Goal: Task Accomplishment & Management: Complete application form

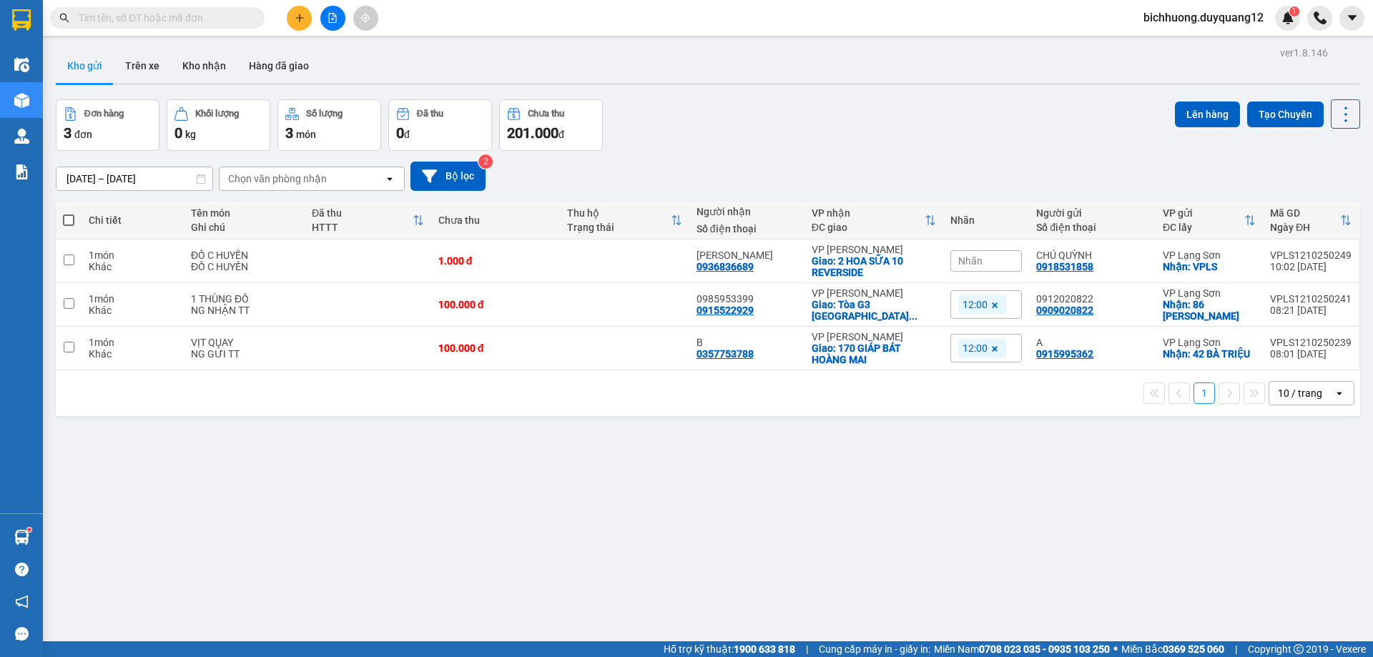
click at [304, 26] on button at bounding box center [299, 18] width 25 height 25
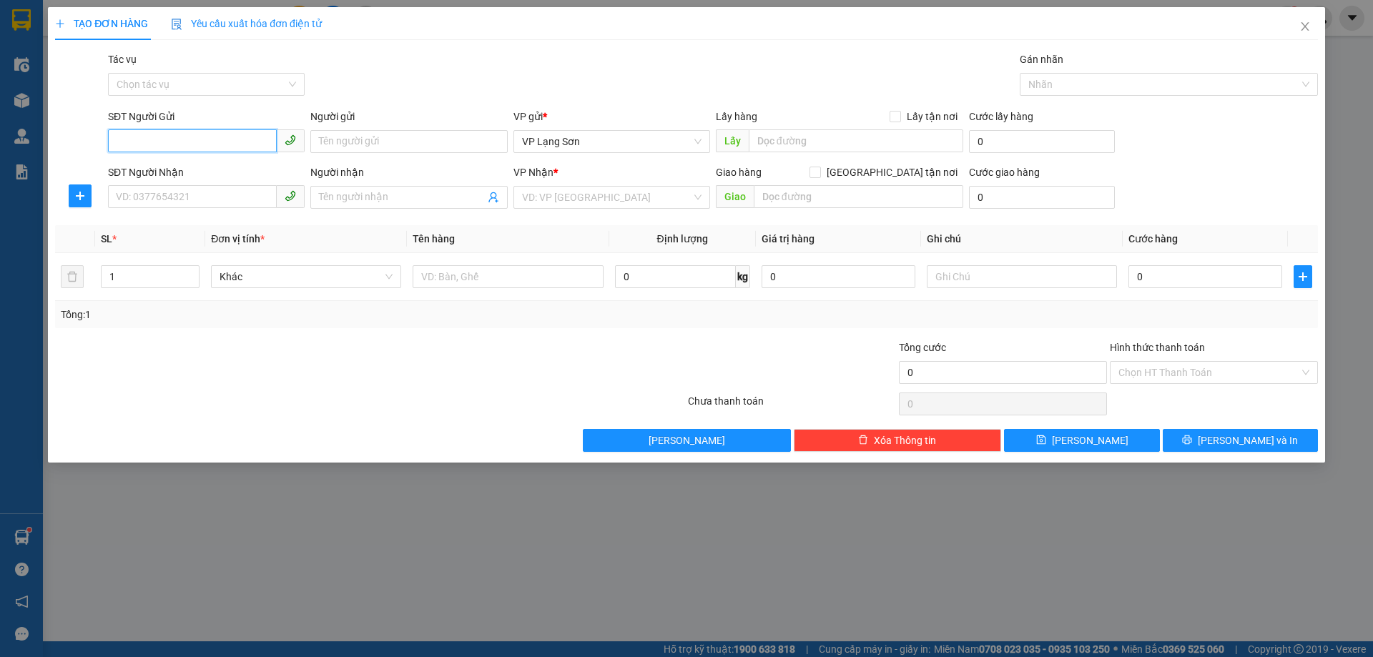
paste input "0987397300"
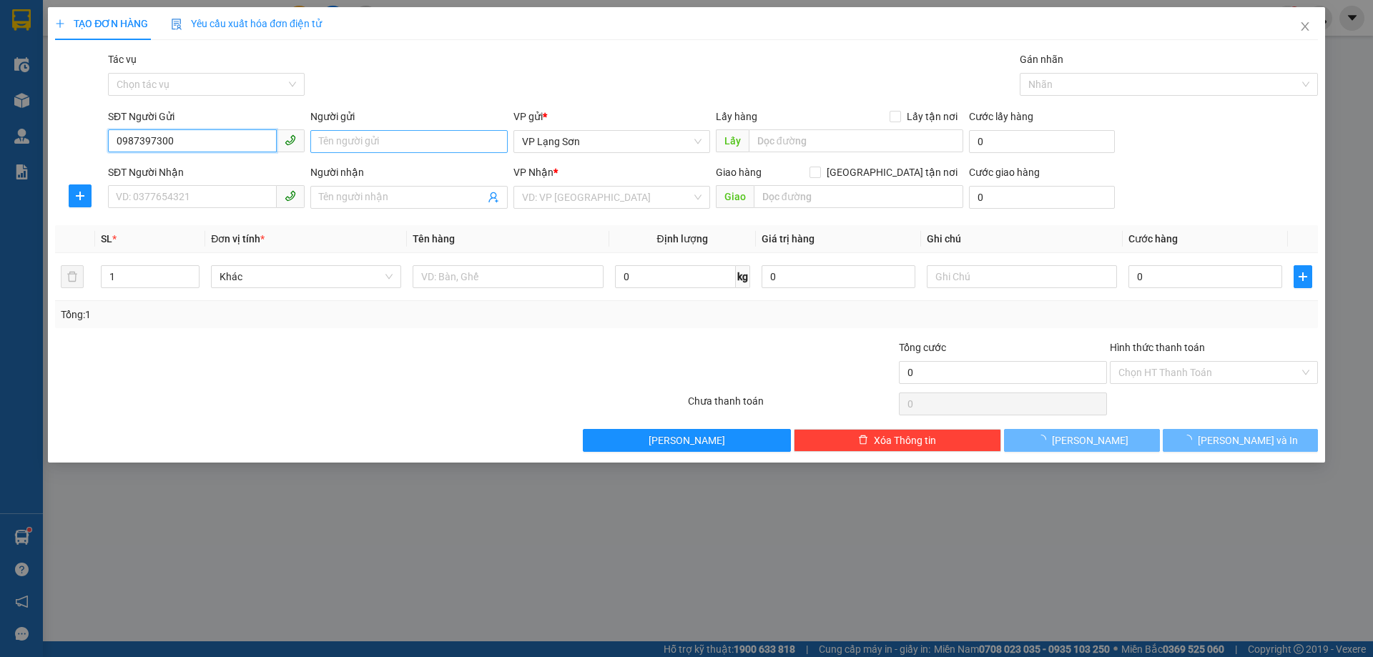
type input "0987397300"
click at [419, 137] on input "Người gửi" at bounding box center [408, 141] width 197 height 23
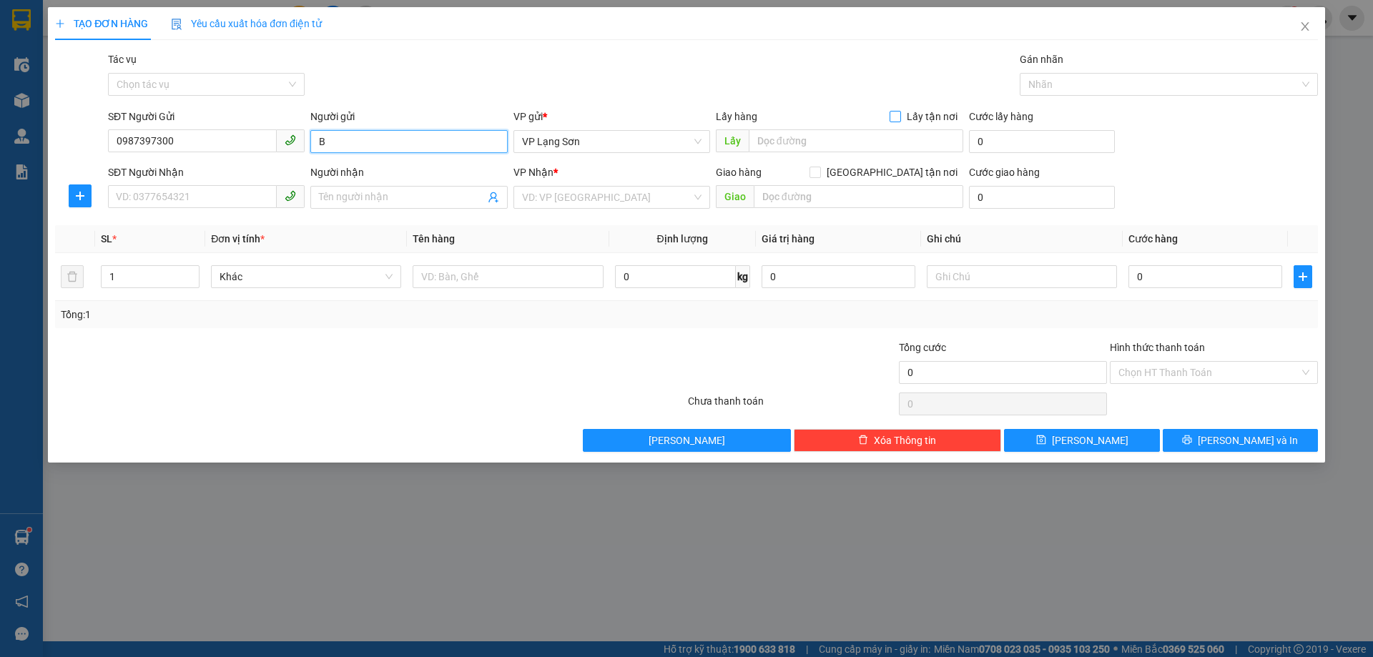
type input "B"
click at [899, 118] on input "Lấy tận nơi" at bounding box center [894, 116] width 10 height 10
checkbox input "true"
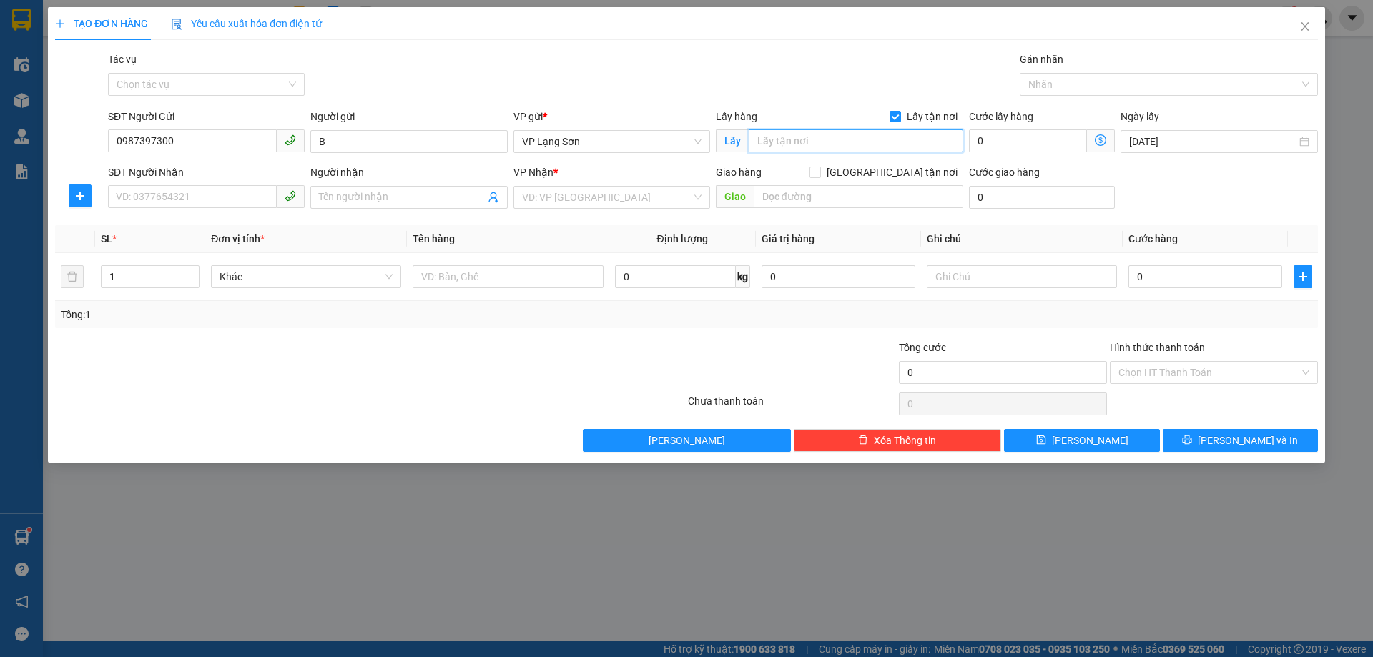
click at [869, 133] on input "text" at bounding box center [855, 140] width 214 height 23
type input "108 [PERSON_NAME]"
click at [204, 199] on input "SĐT Người Nhận" at bounding box center [192, 196] width 169 height 23
type input "0984864891"
click at [430, 203] on input "Người nhận" at bounding box center [401, 197] width 165 height 16
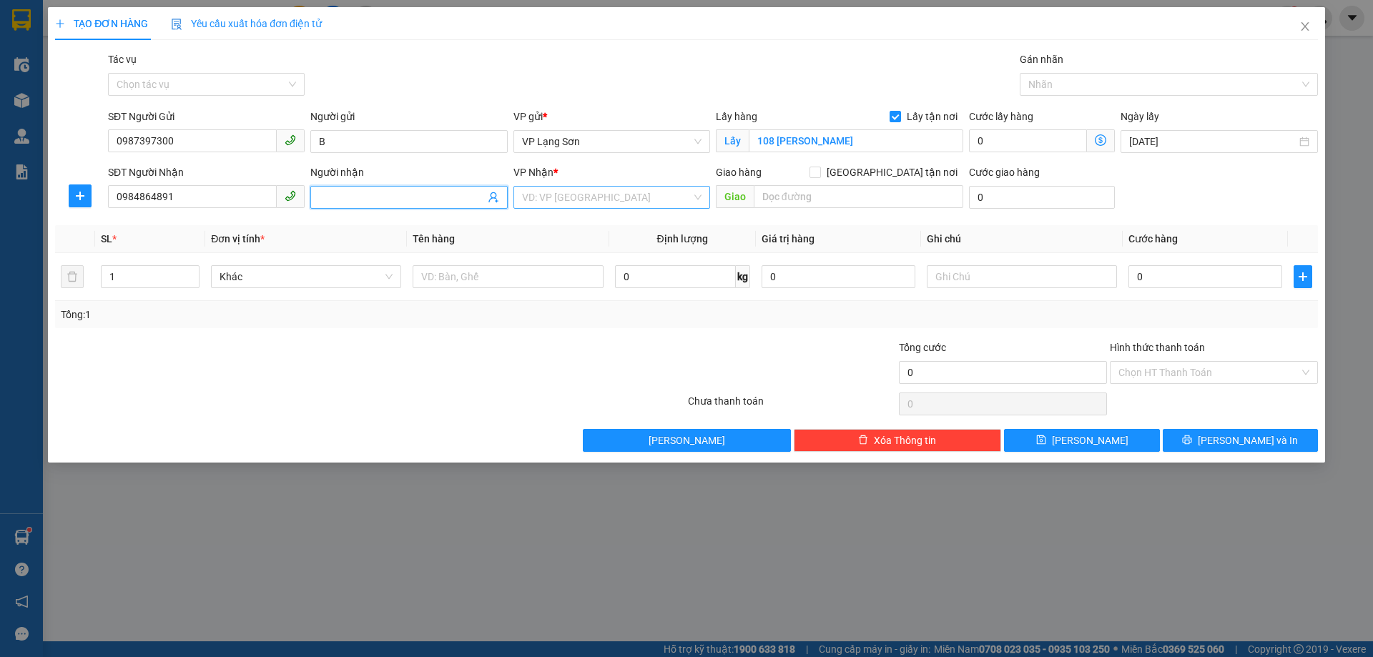
click at [580, 202] on input "search" at bounding box center [606, 197] width 169 height 21
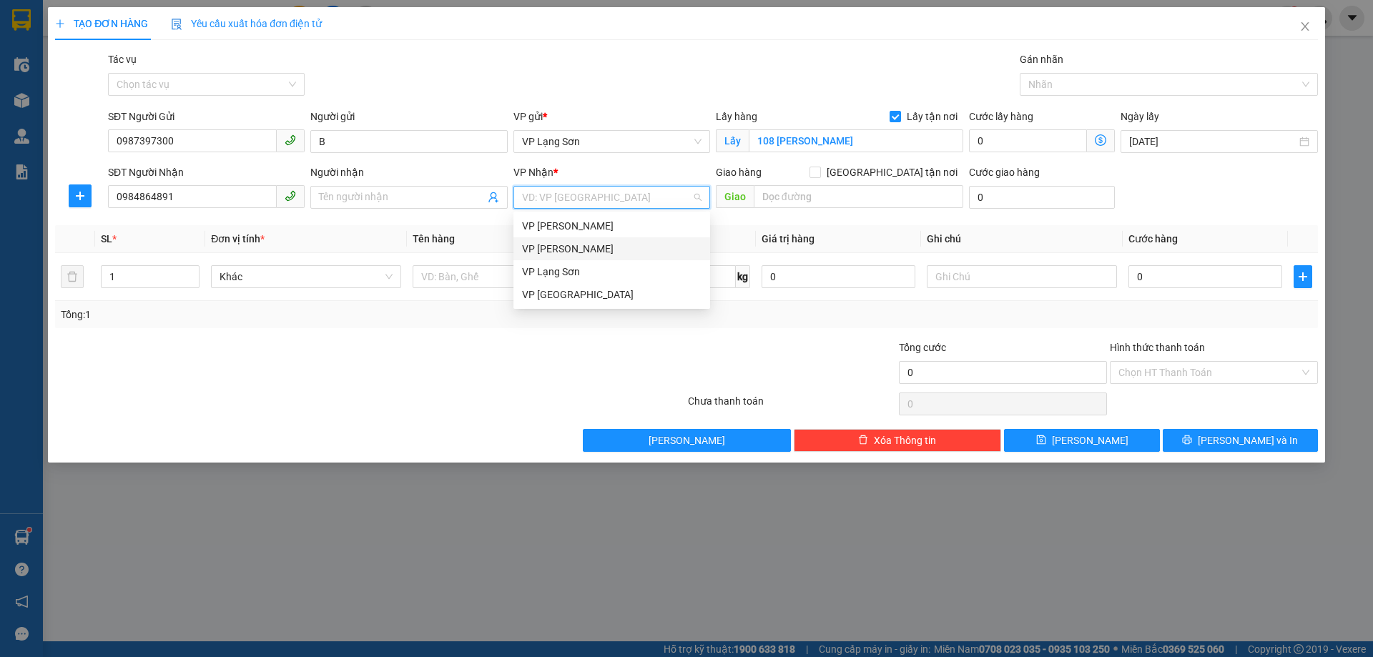
click at [561, 247] on div "VP [PERSON_NAME]" at bounding box center [611, 249] width 179 height 16
click at [418, 201] on input "Người nhận" at bounding box center [401, 197] width 165 height 16
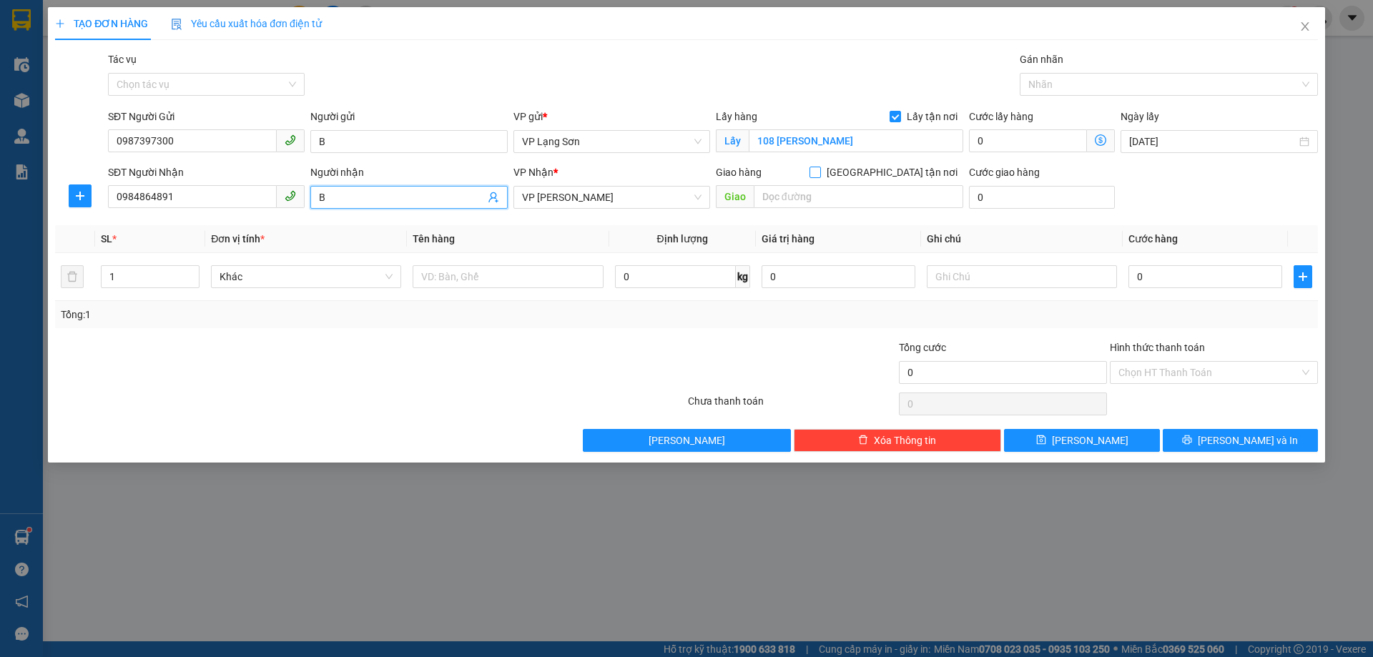
type input "B"
click at [819, 172] on input "[GEOGRAPHIC_DATA] tận nơi" at bounding box center [814, 172] width 10 height 10
checkbox input "true"
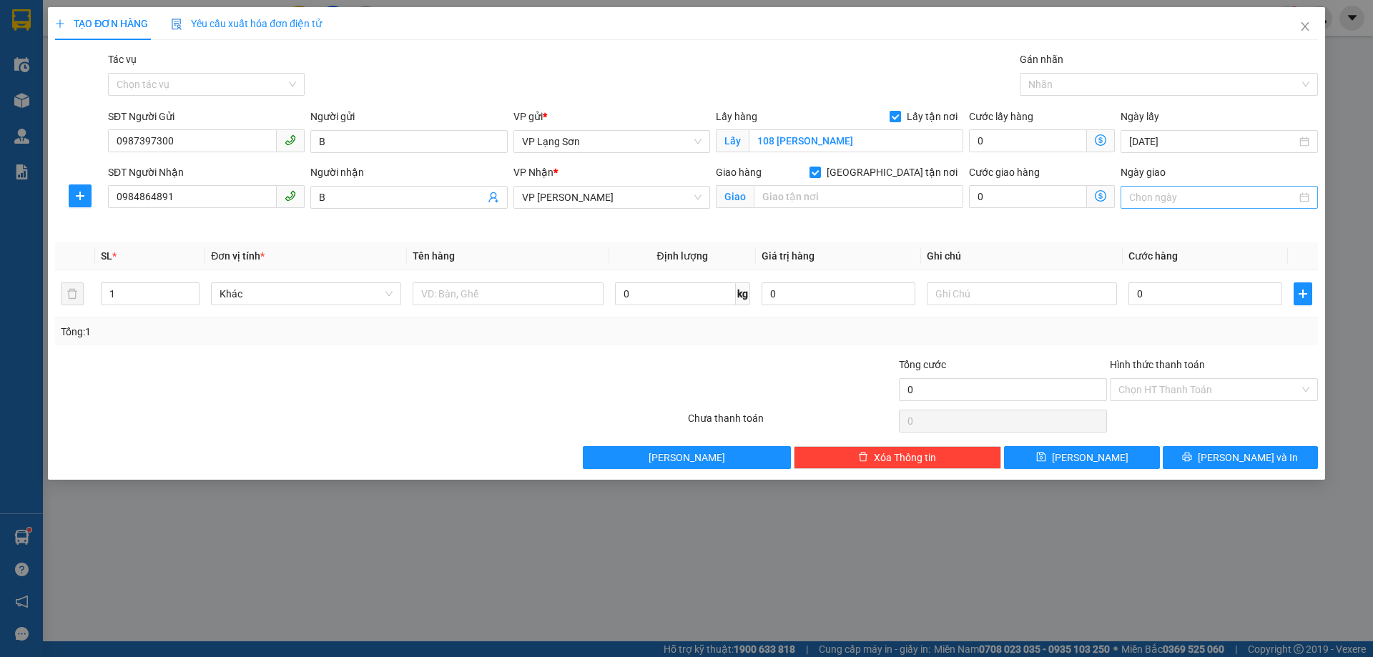
click at [1183, 196] on input "Ngày giao" at bounding box center [1212, 197] width 167 height 16
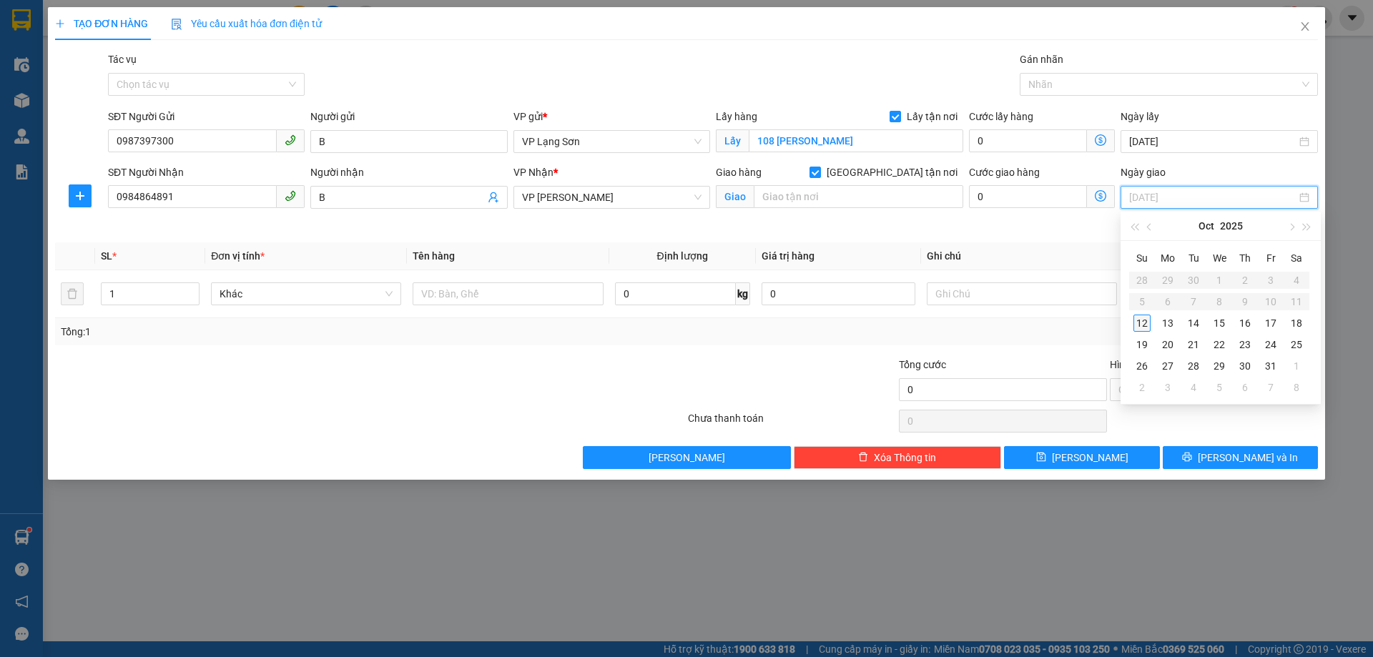
type input "[DATE]"
click at [1147, 326] on div "12" at bounding box center [1141, 323] width 17 height 17
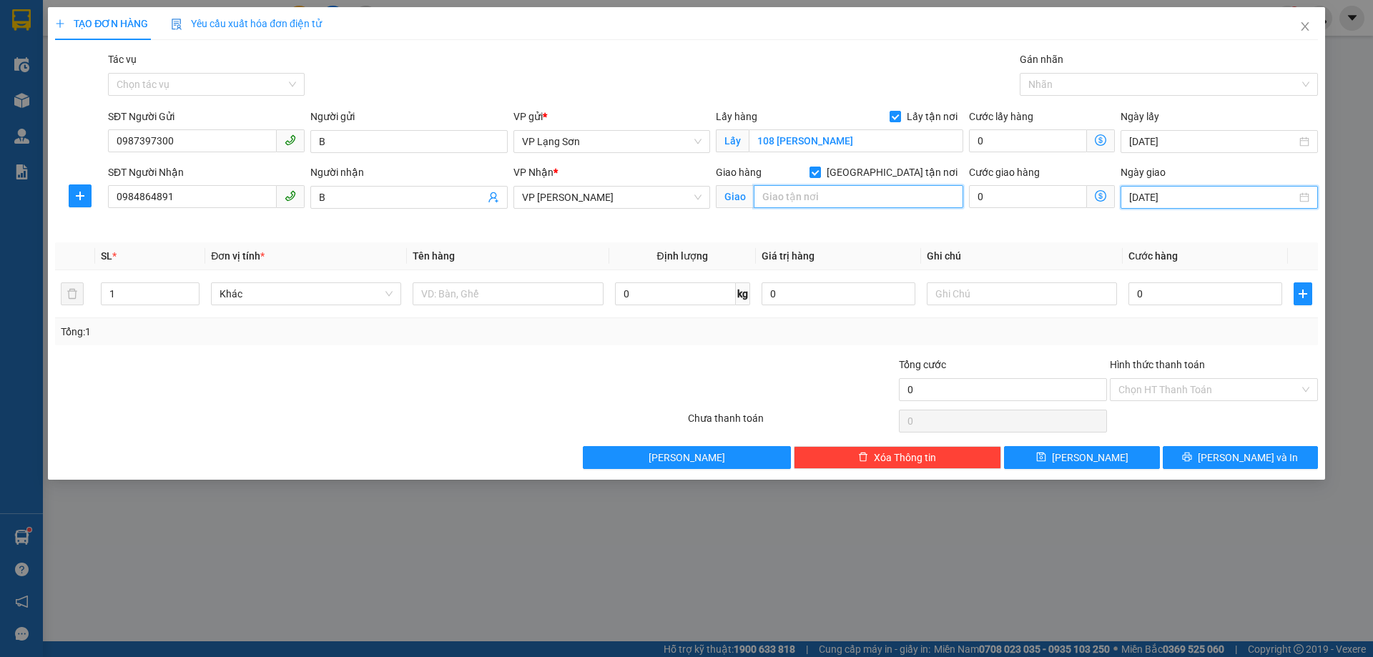
click at [850, 204] on input "text" at bounding box center [857, 196] width 209 height 23
type input "7 TỦ MỠ TRUNG HÒA"
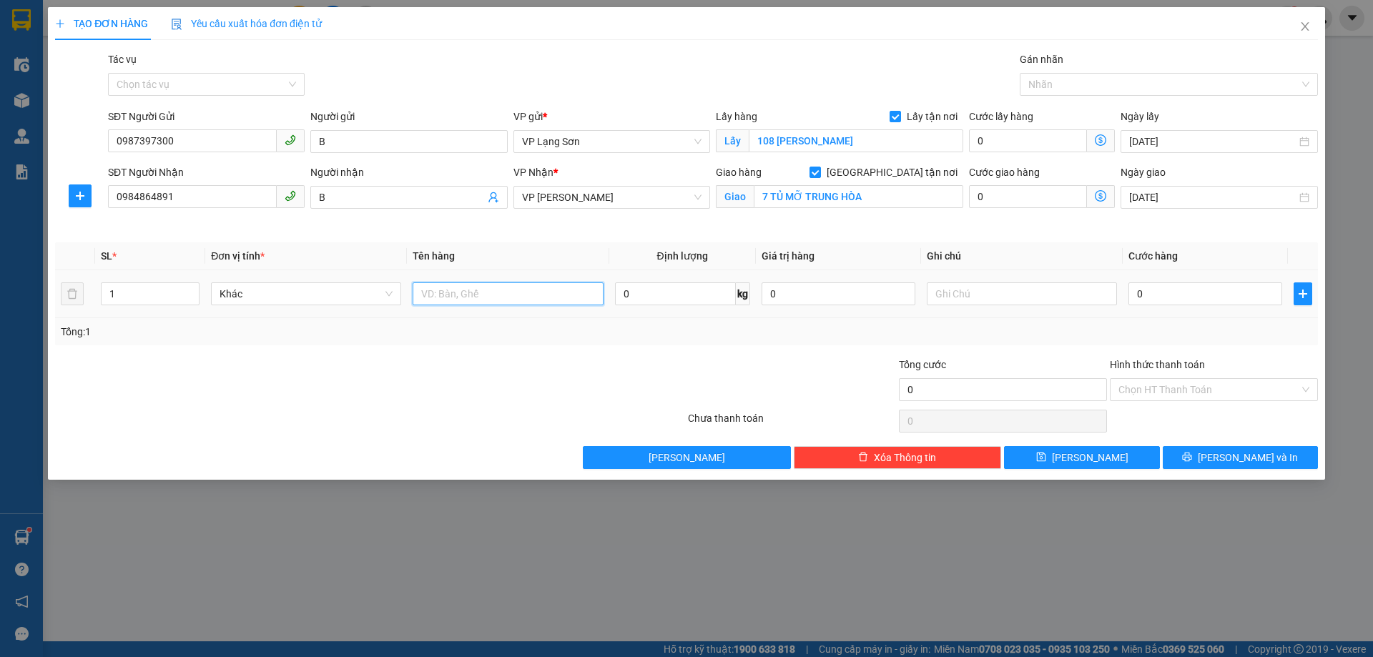
click at [490, 297] on input "text" at bounding box center [507, 293] width 190 height 23
type input "THỨC ĂN"
click at [1175, 294] on input "0" at bounding box center [1205, 293] width 154 height 23
type input "1"
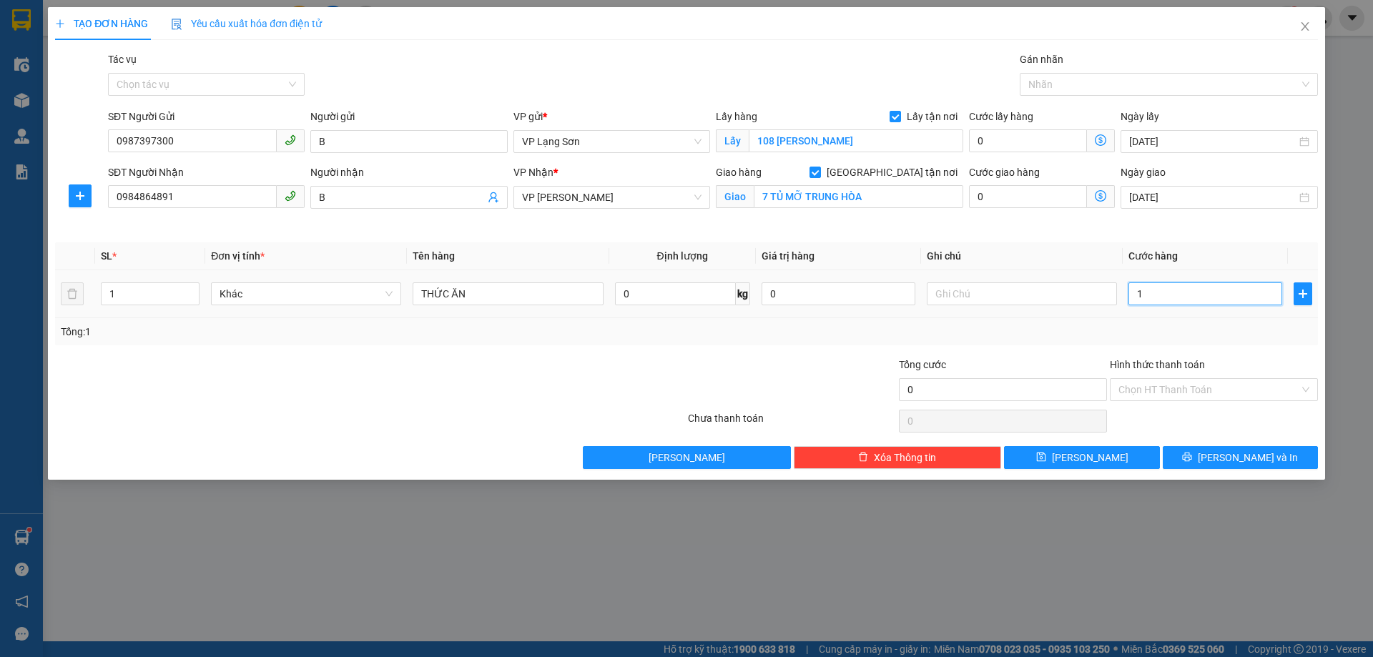
type input "1"
type input "10"
type input "100"
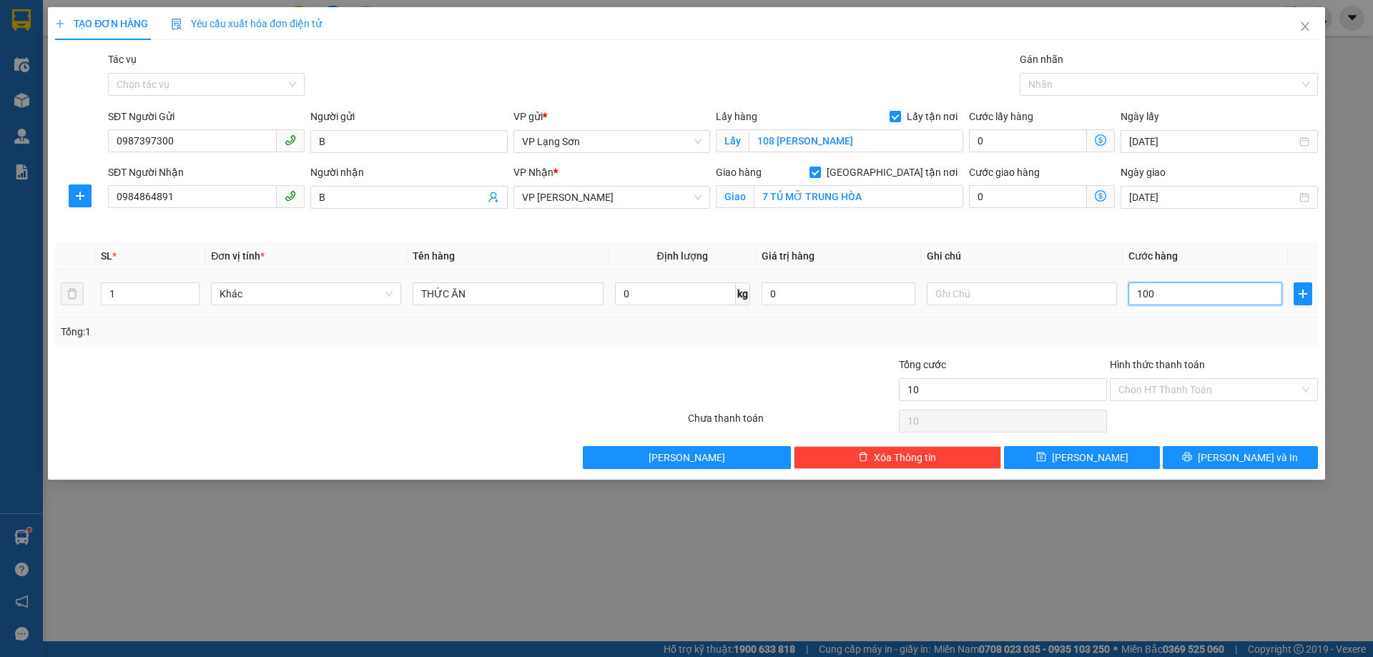
type input "100"
click at [1118, 330] on div "Tổng: 1" at bounding box center [686, 332] width 1251 height 16
type input "100.000"
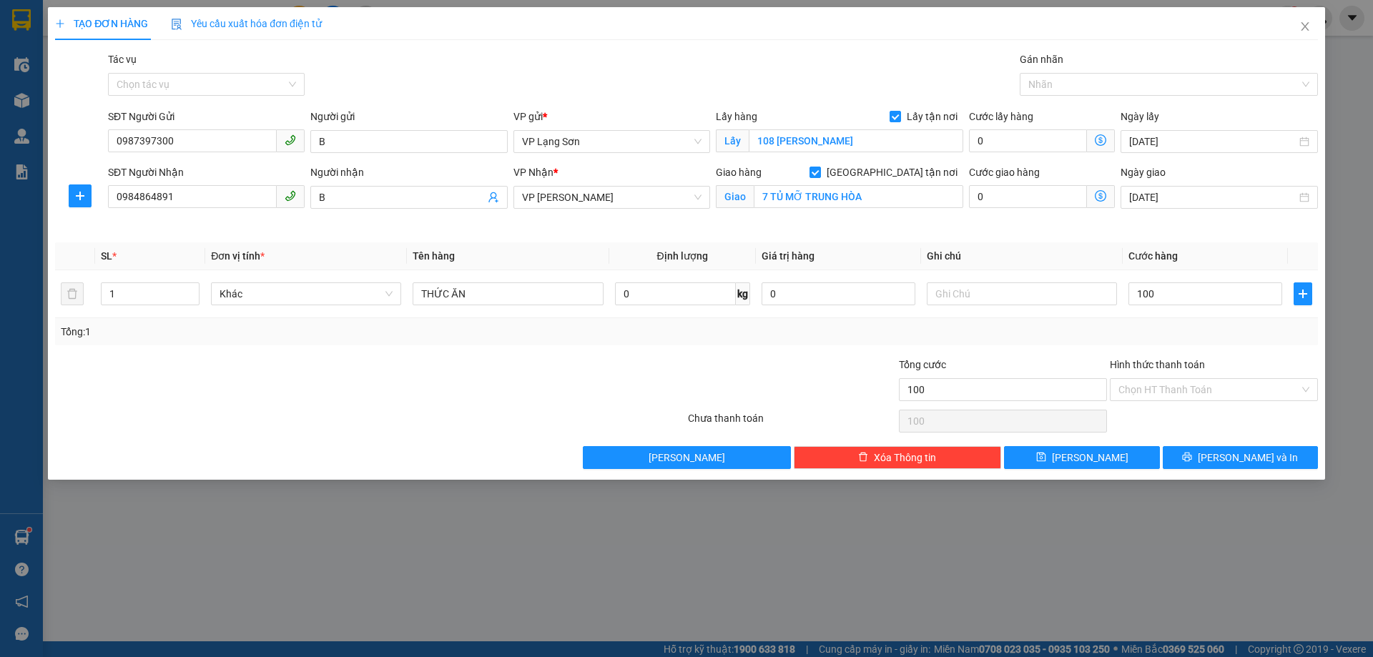
type input "100.000"
click at [1019, 292] on input "text" at bounding box center [1021, 293] width 190 height 23
type input "NG GỬI TT"
click at [153, 134] on input "0987397300" at bounding box center [192, 140] width 169 height 23
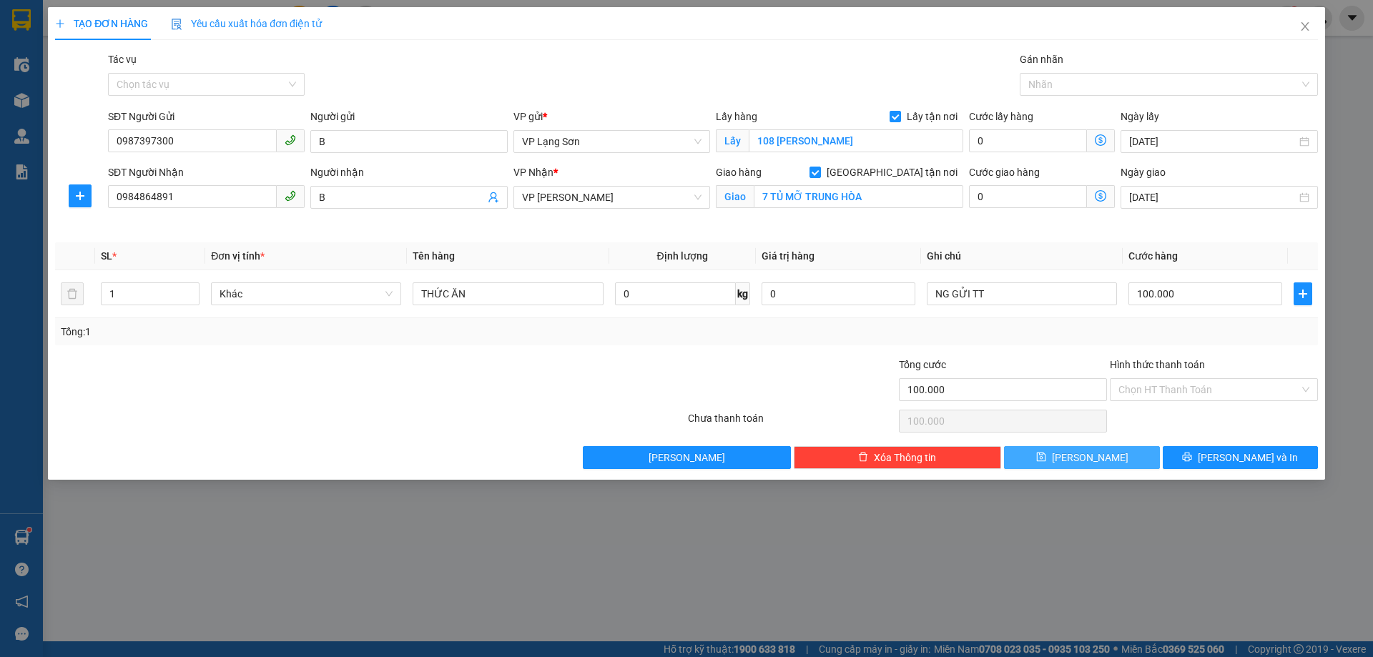
click at [1054, 458] on button "[PERSON_NAME]" at bounding box center [1081, 457] width 155 height 23
checkbox input "false"
type input "0"
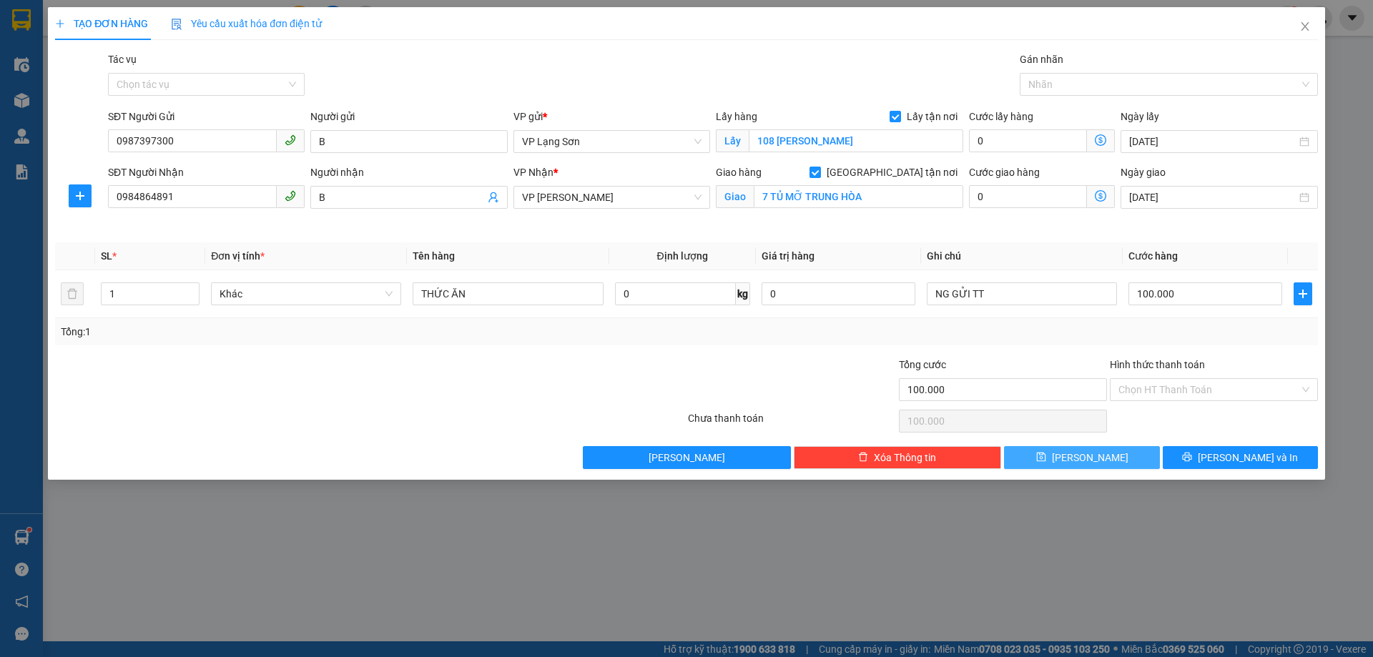
type input "0"
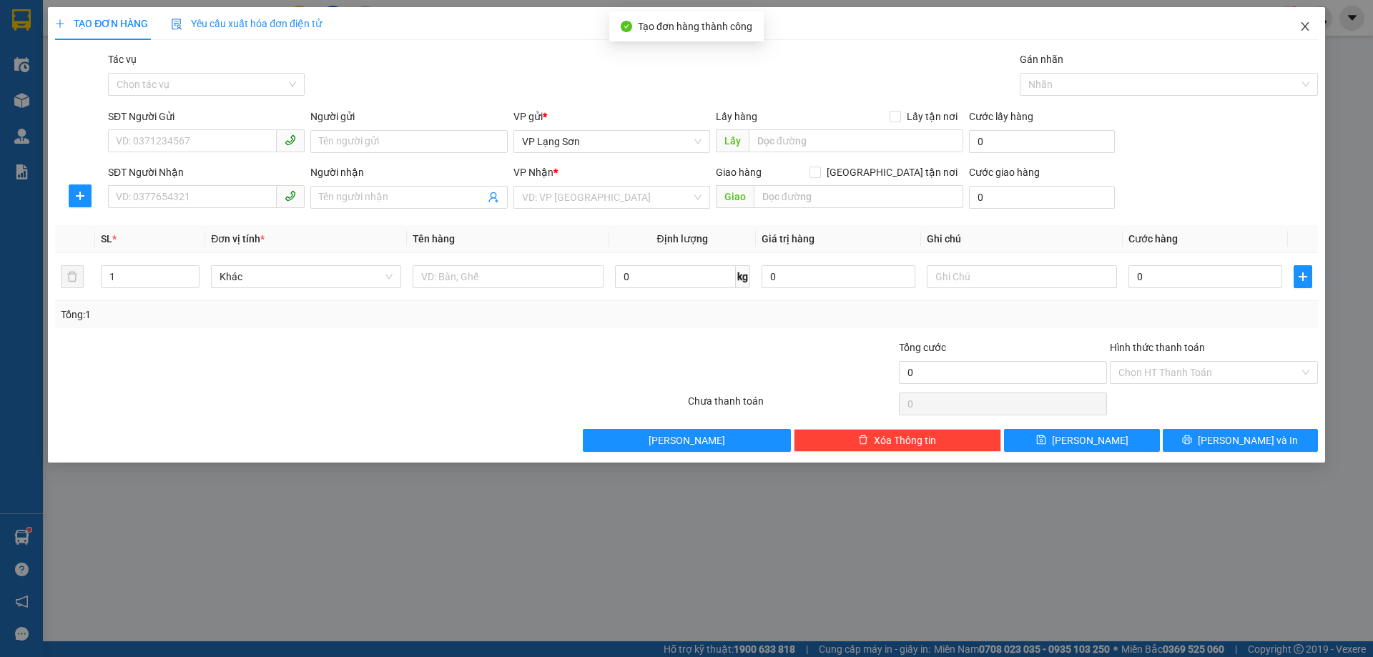
click at [1306, 26] on icon "close" at bounding box center [1304, 26] width 11 height 11
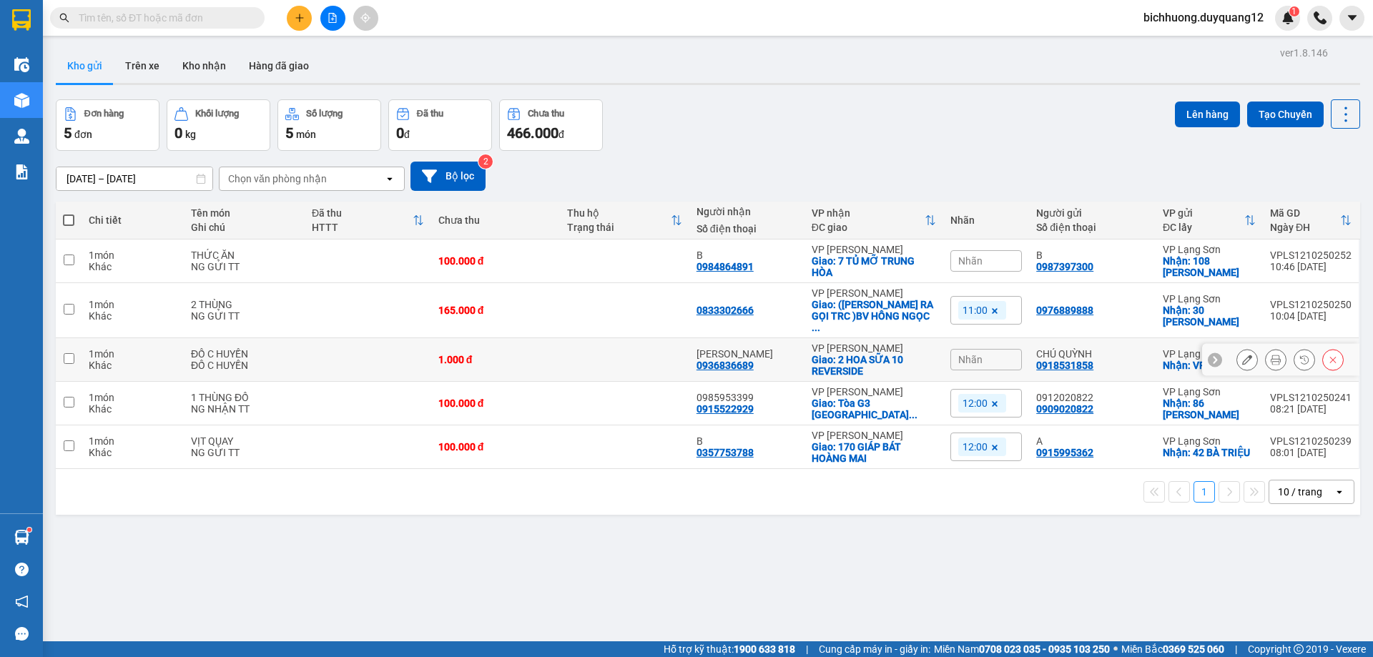
click at [66, 353] on input "checkbox" at bounding box center [69, 358] width 11 height 11
checkbox input "true"
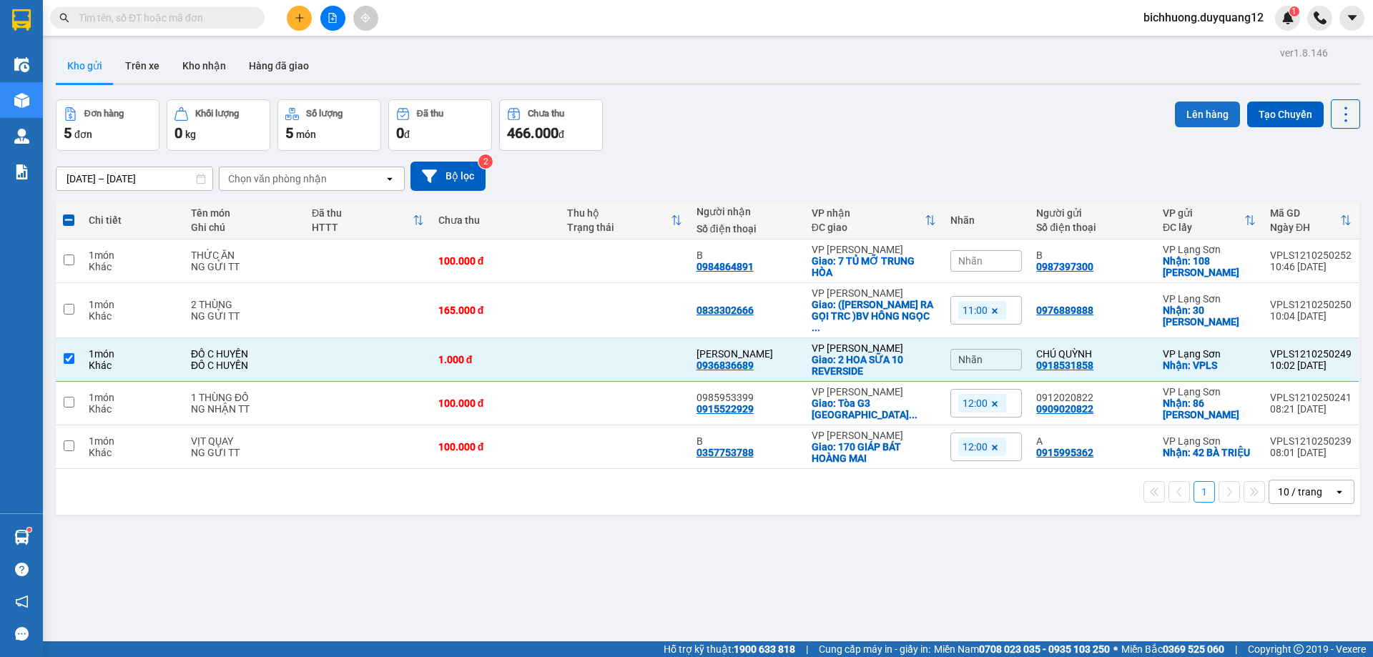
click at [1175, 115] on button "Lên hàng" at bounding box center [1207, 115] width 65 height 26
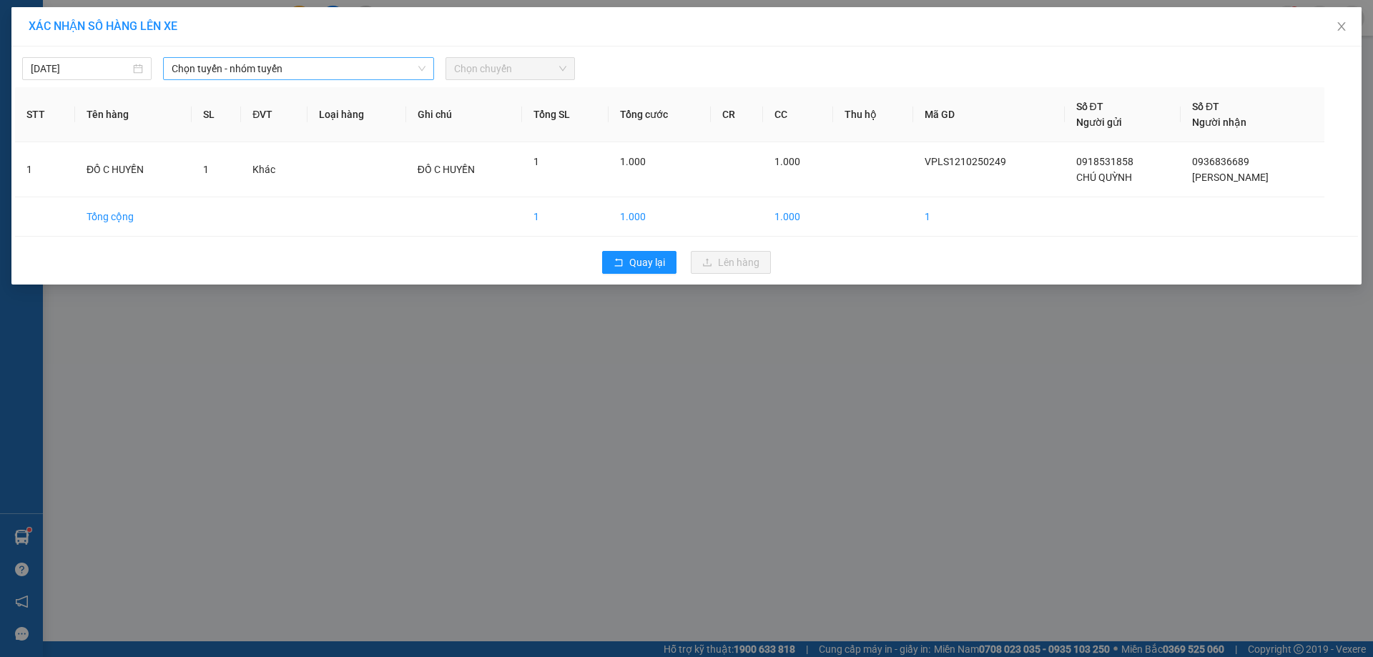
click at [332, 74] on span "Chọn tuyến - nhóm tuyến" at bounding box center [299, 68] width 254 height 21
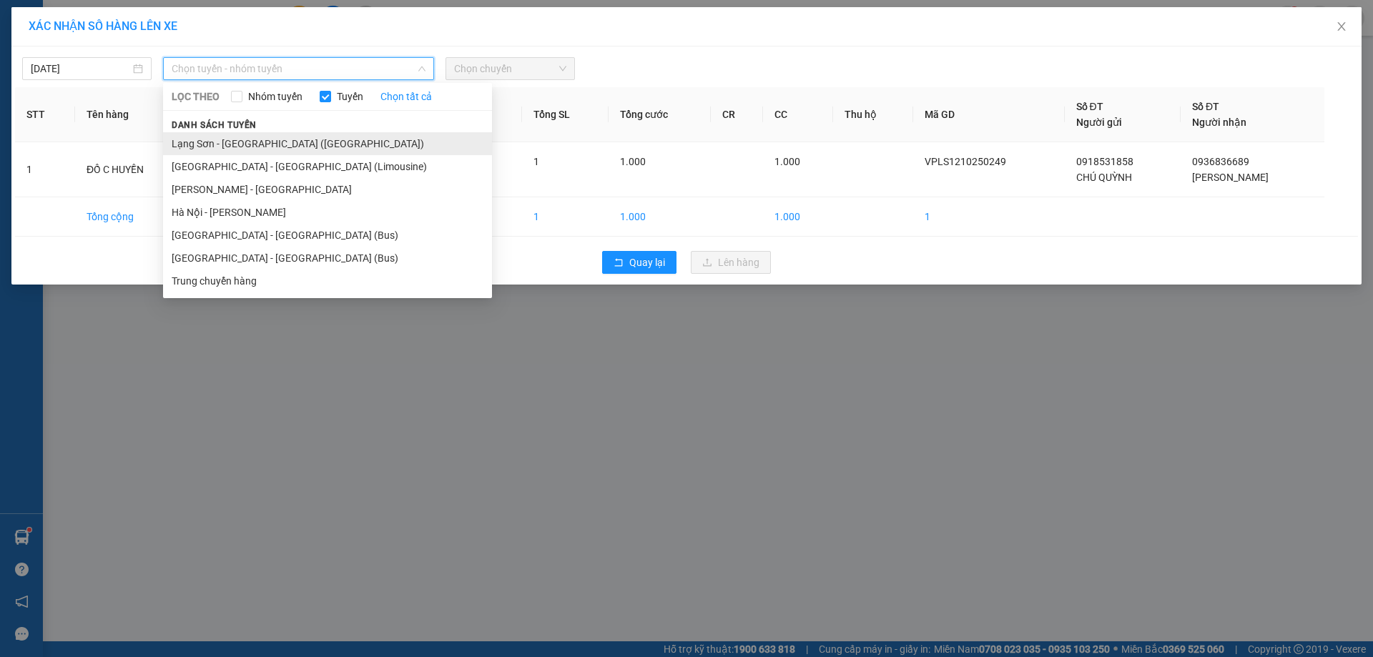
click at [318, 145] on li "Lạng Sơn - [GEOGRAPHIC_DATA] ([GEOGRAPHIC_DATA])" at bounding box center [327, 143] width 329 height 23
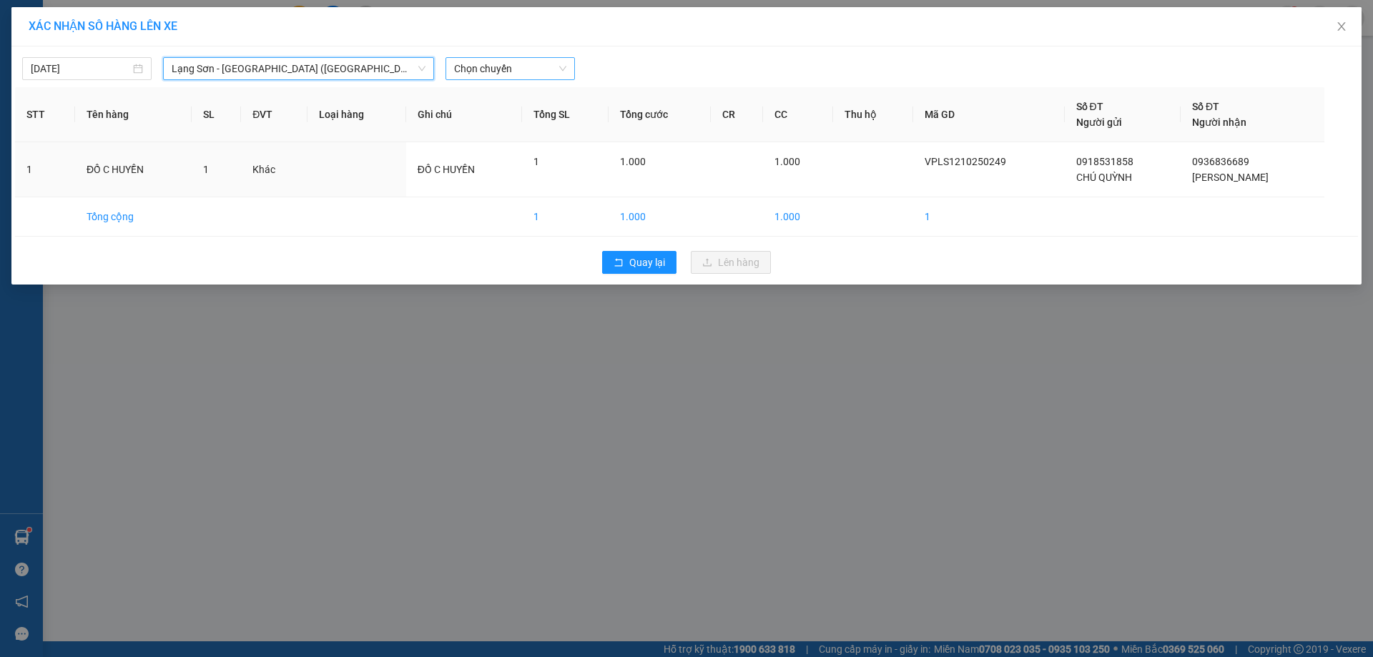
click at [520, 71] on span "Chọn chuyến" at bounding box center [510, 68] width 112 height 21
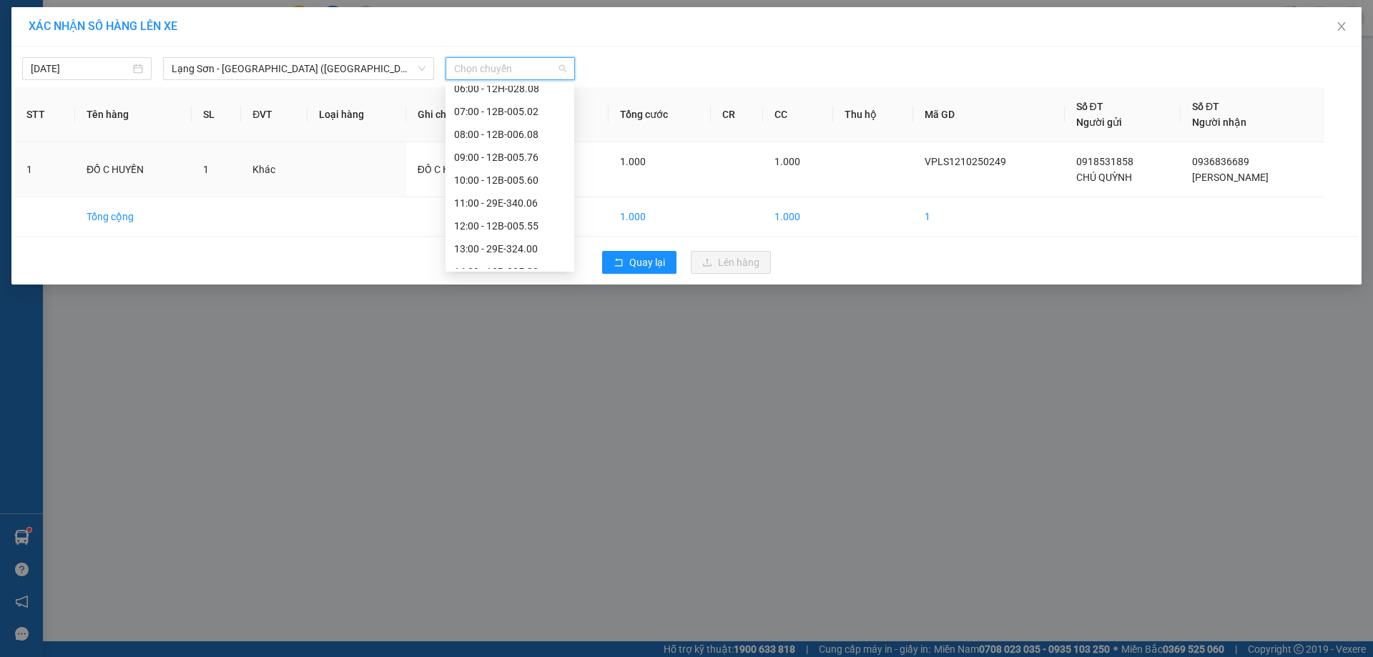
scroll to position [81, 0]
click at [508, 197] on div "11:00 - 29E-340.06" at bounding box center [510, 200] width 112 height 16
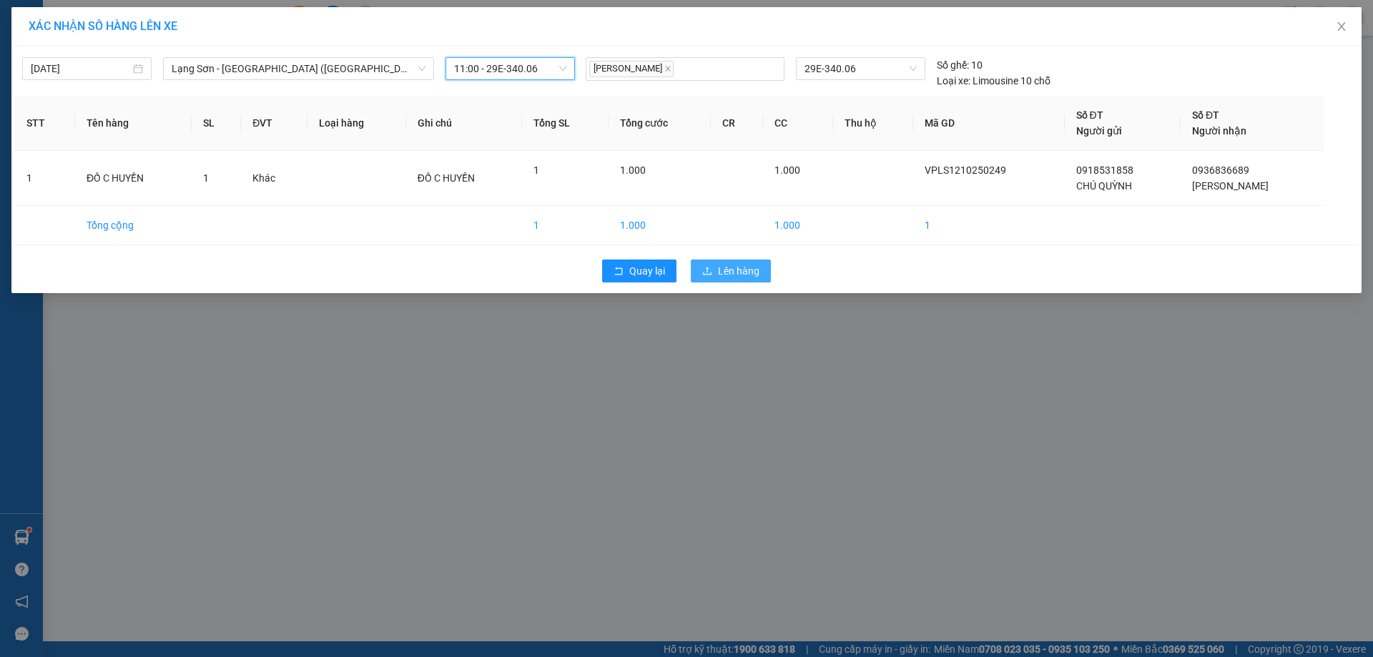
click at [750, 269] on span "Lên hàng" at bounding box center [738, 271] width 41 height 16
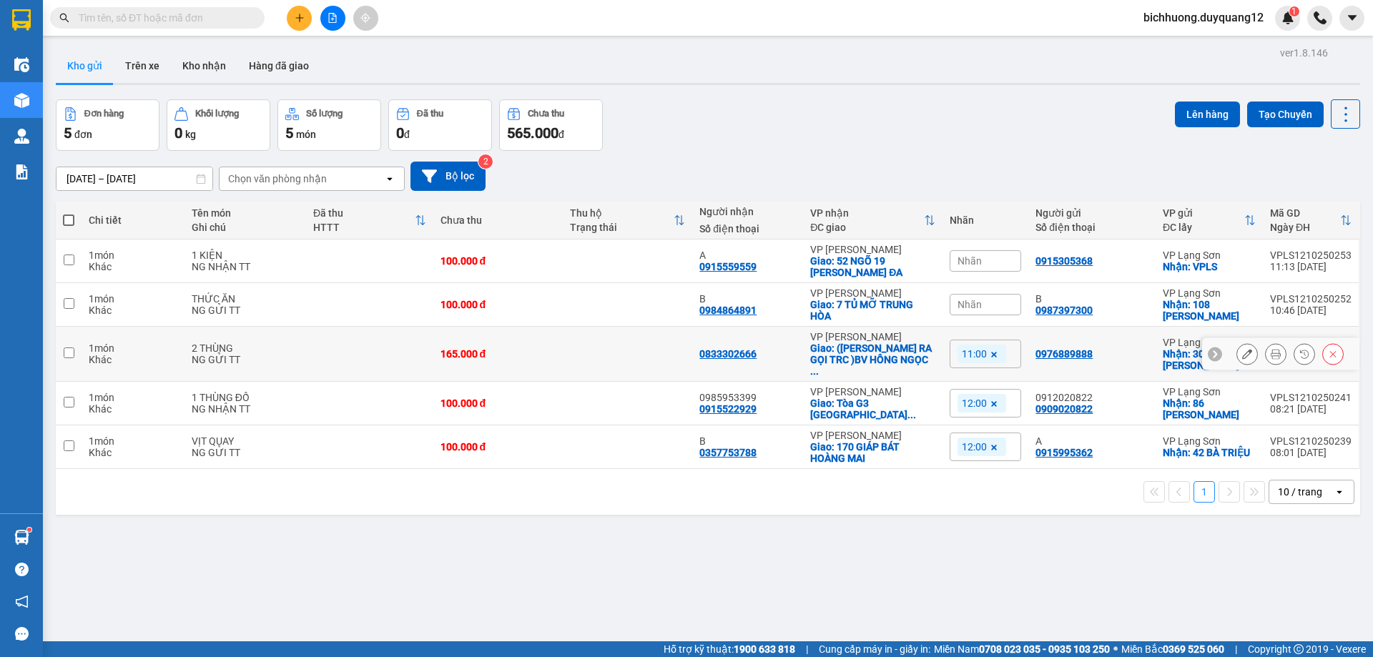
click at [75, 350] on td at bounding box center [69, 354] width 26 height 55
checkbox input "true"
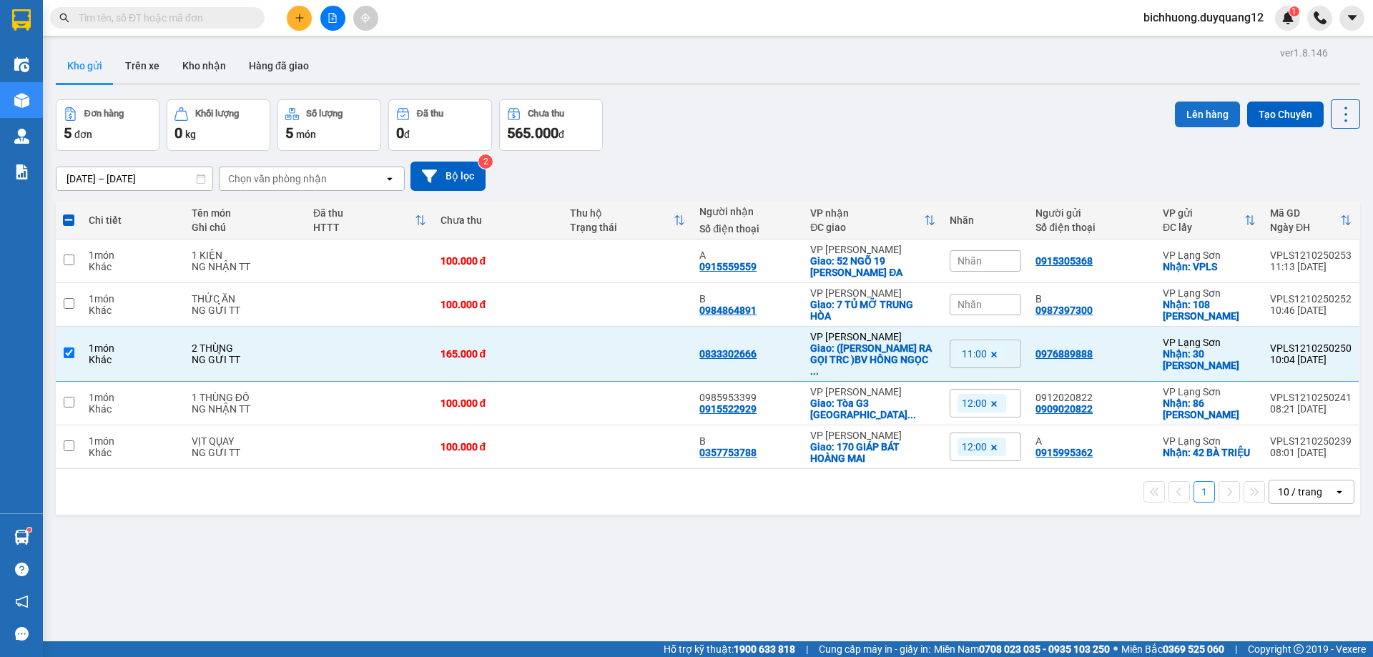
click at [1187, 110] on button "Lên hàng" at bounding box center [1207, 115] width 65 height 26
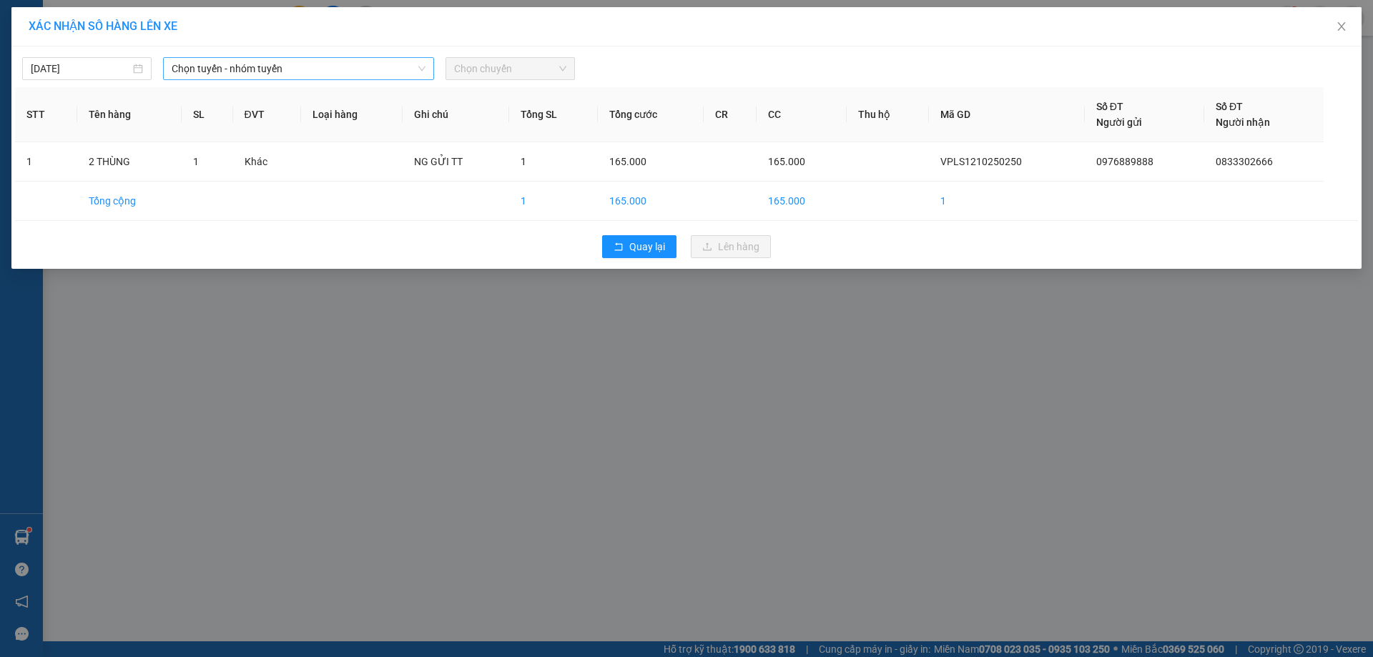
click at [317, 71] on span "Chọn tuyến - nhóm tuyến" at bounding box center [299, 68] width 254 height 21
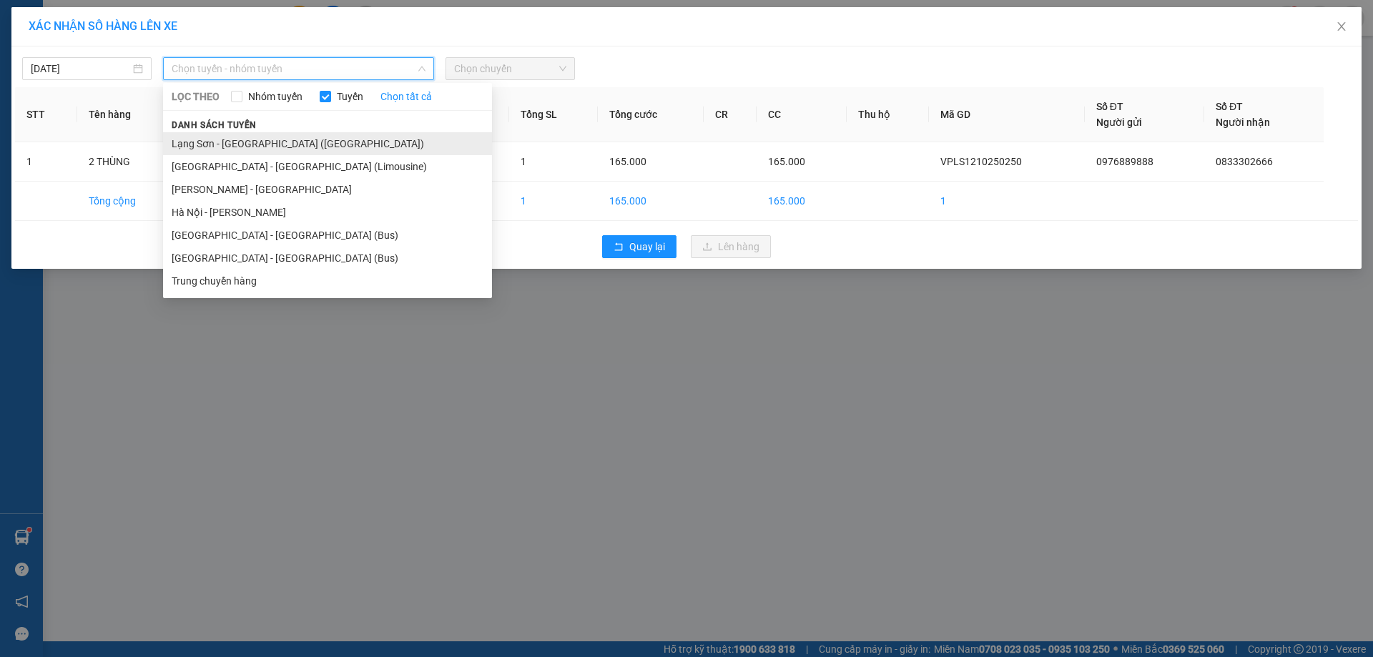
click at [320, 141] on li "Lạng Sơn - [GEOGRAPHIC_DATA] ([GEOGRAPHIC_DATA])" at bounding box center [327, 143] width 329 height 23
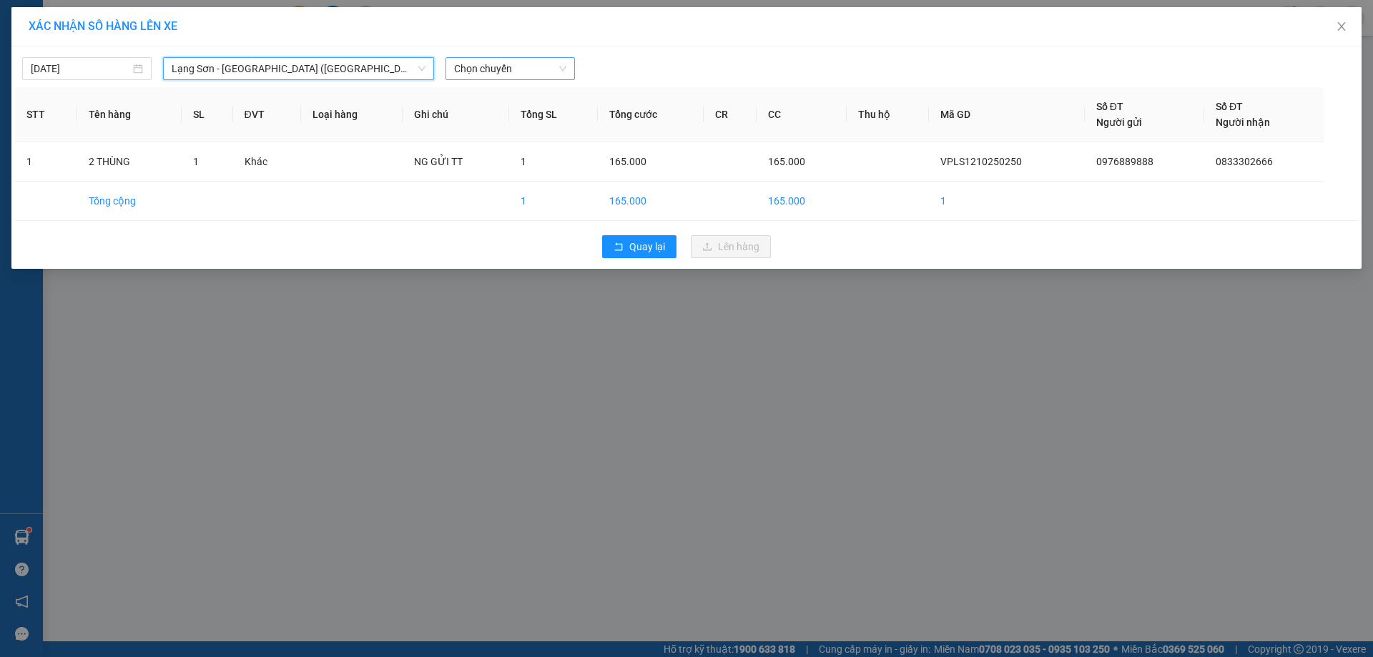
click at [545, 76] on span "Chọn chuyến" at bounding box center [510, 68] width 112 height 21
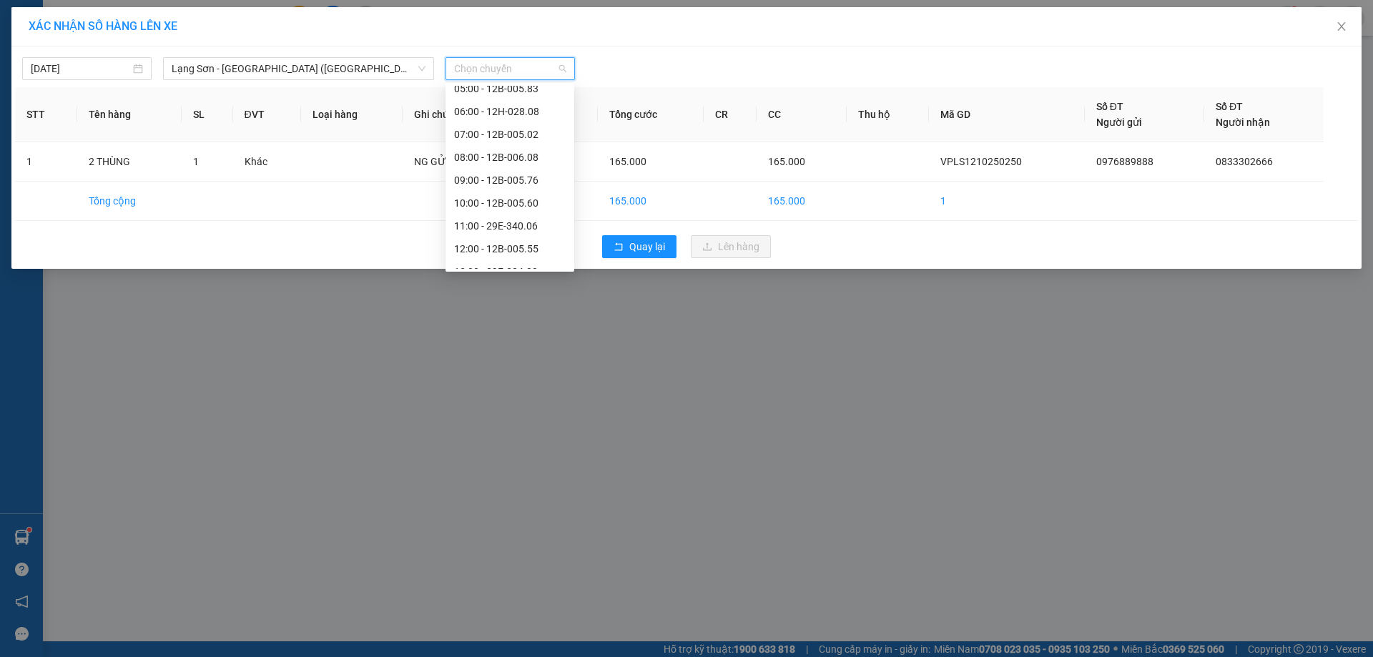
scroll to position [92, 0]
click at [505, 187] on div "11:00 - 29E-340.06" at bounding box center [510, 189] width 112 height 16
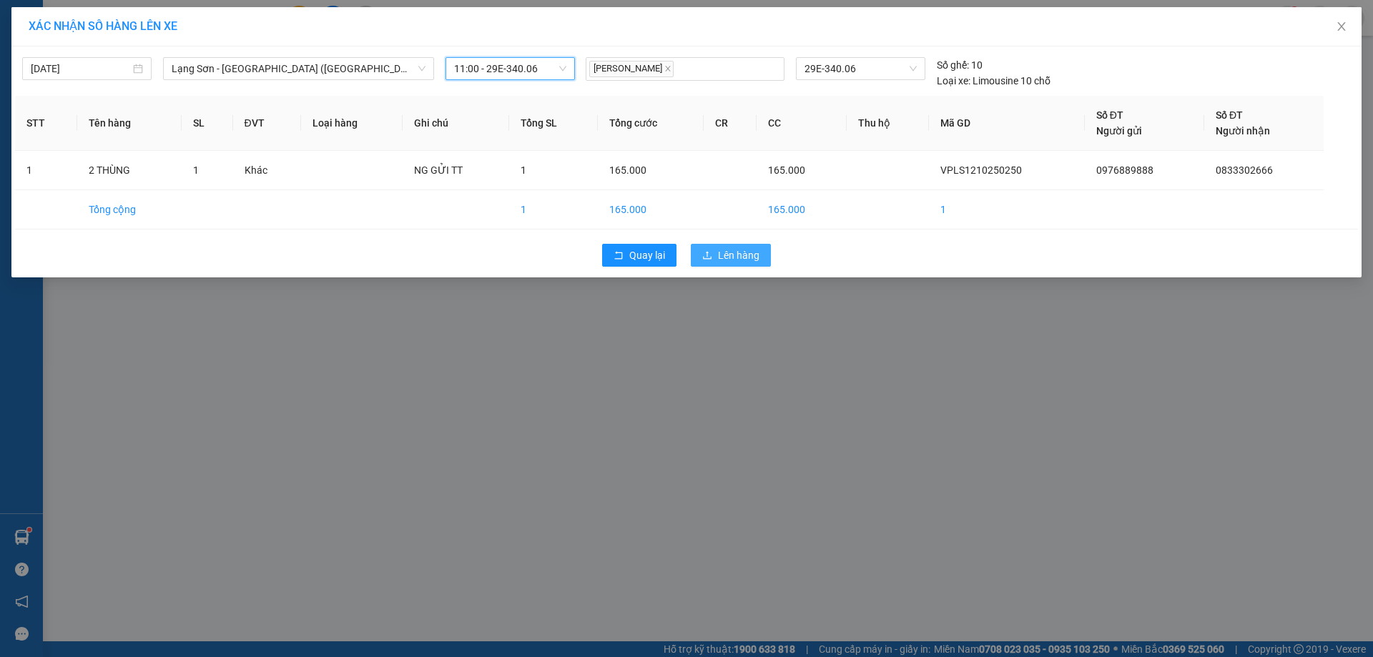
click at [746, 259] on span "Lên hàng" at bounding box center [738, 255] width 41 height 16
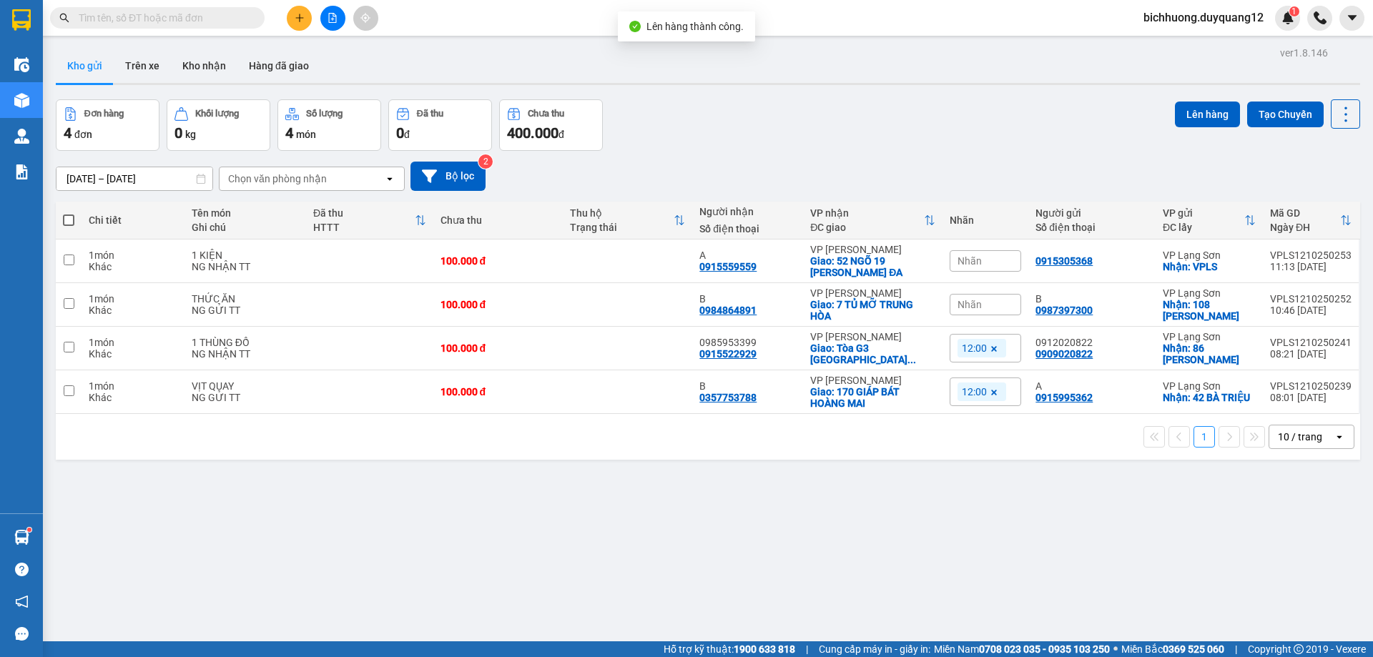
click at [853, 138] on div "Đơn hàng 4 đơn Khối lượng 0 kg Số lượng 4 món Đã thu 0 đ Chưa thu 400.000 đ Lên…" at bounding box center [708, 124] width 1304 height 51
click at [989, 299] on div "Nhãn" at bounding box center [984, 304] width 71 height 21
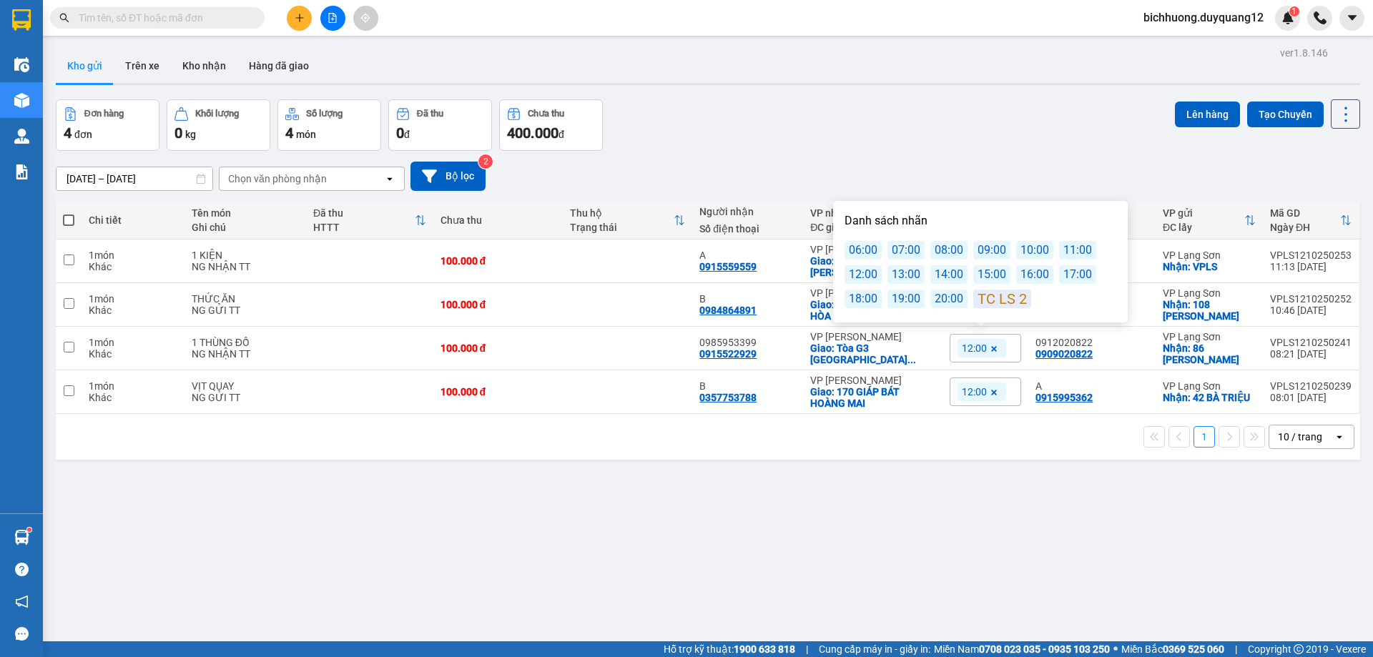
click at [859, 280] on div "12:00" at bounding box center [862, 274] width 37 height 19
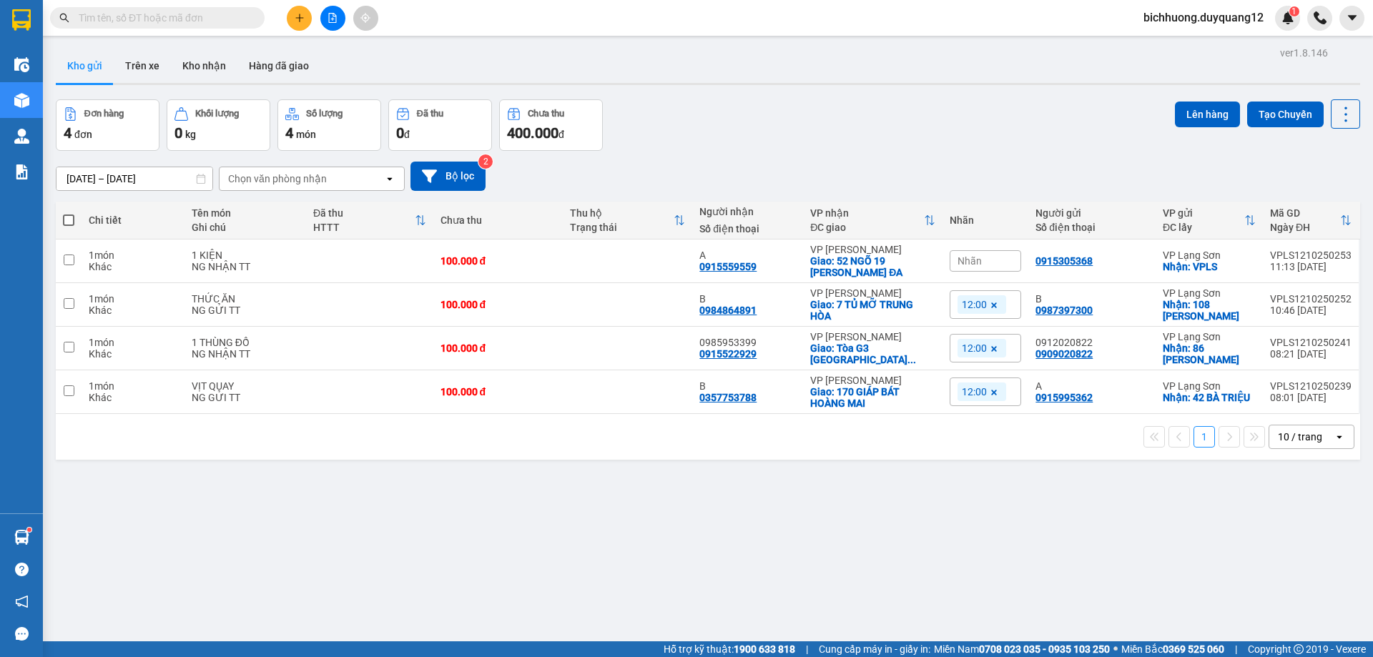
click at [864, 187] on div "[DATE] – [DATE] Press the down arrow key to interact with the calendar and sele…" at bounding box center [708, 176] width 1304 height 29
